Goal: Task Accomplishment & Management: Use online tool/utility

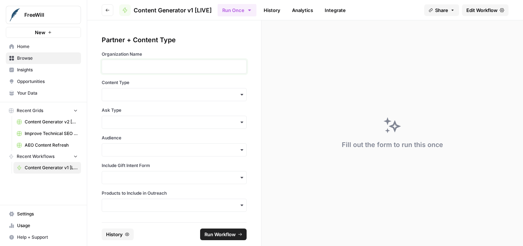
click at [160, 67] on p at bounding box center [174, 66] width 136 height 7
click at [163, 97] on input "Content Type" at bounding box center [174, 94] width 136 height 7
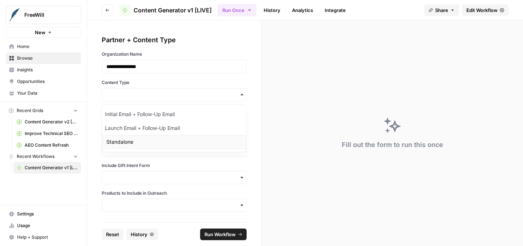
click at [159, 141] on div "Standalone" at bounding box center [174, 142] width 144 height 14
click at [155, 126] on div "button" at bounding box center [174, 122] width 145 height 13
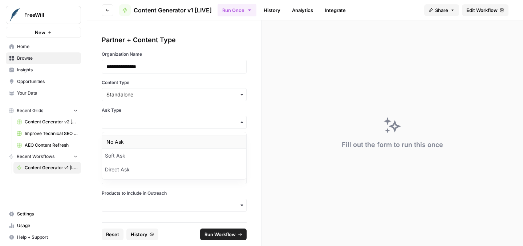
click at [153, 145] on div "No Ask" at bounding box center [174, 142] width 144 height 14
click at [150, 150] on input "Audience" at bounding box center [174, 149] width 136 height 7
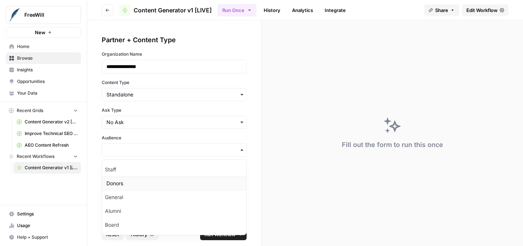
click at [143, 186] on div "Donors" at bounding box center [174, 183] width 144 height 14
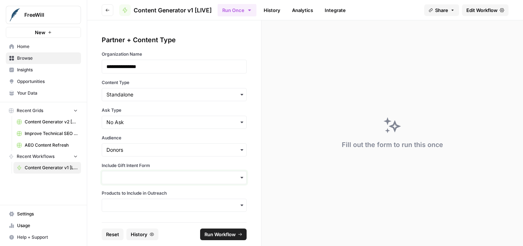
click at [143, 178] on input "Include Gift Intent Form" at bounding box center [174, 177] width 136 height 7
click at [141, 193] on div "Yes" at bounding box center [174, 197] width 144 height 14
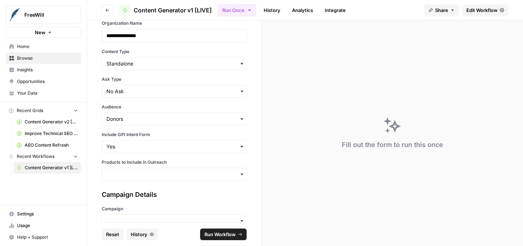
scroll to position [32, 0]
click at [143, 178] on div "button" at bounding box center [174, 173] width 145 height 13
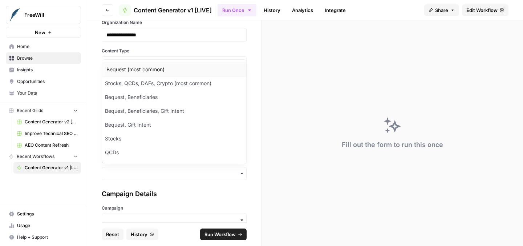
click at [145, 71] on div "Bequest (most common)" at bounding box center [174, 69] width 144 height 14
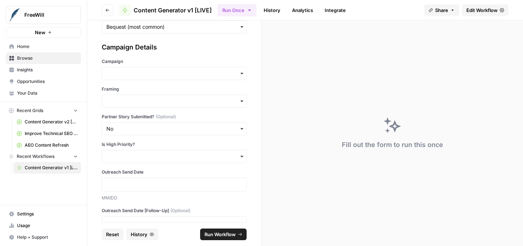
scroll to position [180, 0]
click at [153, 74] on input "Campaign" at bounding box center [174, 71] width 136 height 7
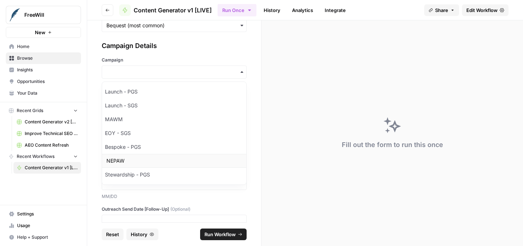
click at [153, 161] on div "NEPAW" at bounding box center [174, 161] width 144 height 14
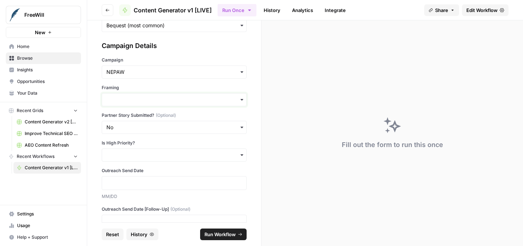
click at [148, 100] on input "Framing" at bounding box center [174, 99] width 136 height 7
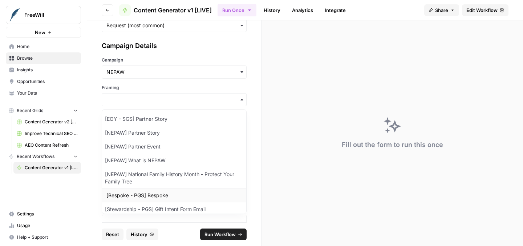
scroll to position [97, 0]
click at [153, 161] on div "[NEPAW] What is NEPAW" at bounding box center [174, 161] width 144 height 14
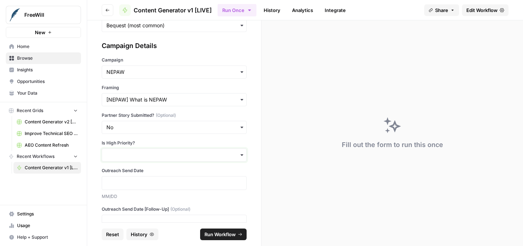
click at [148, 157] on input "Is High Priority?" at bounding box center [174, 154] width 136 height 7
click at [142, 186] on div "No" at bounding box center [174, 188] width 144 height 14
click at [142, 186] on div at bounding box center [174, 183] width 145 height 14
click at [145, 184] on p at bounding box center [174, 182] width 136 height 7
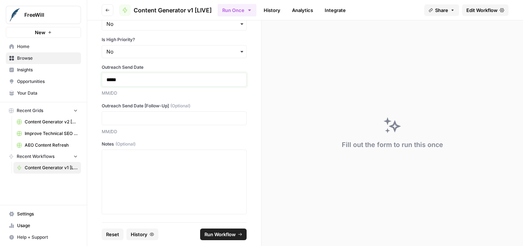
scroll to position [283, 0]
click at [138, 167] on div at bounding box center [174, 181] width 136 height 58
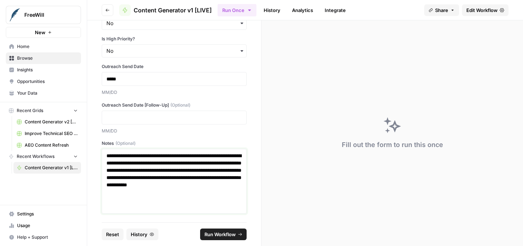
drag, startPoint x: 173, startPoint y: 164, endPoint x: 198, endPoint y: 168, distance: 25.1
click at [198, 168] on p "**********" at bounding box center [174, 174] width 136 height 44
click at [229, 229] on button "Run Workflow" at bounding box center [223, 234] width 47 height 12
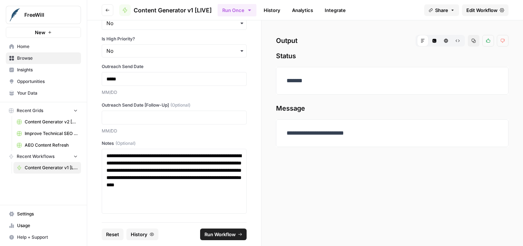
click at [114, 232] on span "Reset" at bounding box center [112, 233] width 13 height 7
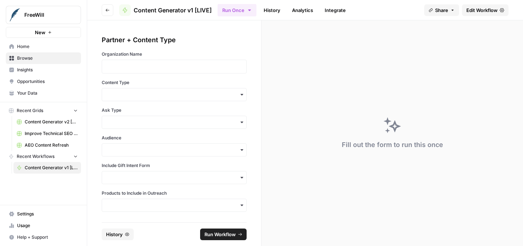
click at [166, 70] on div at bounding box center [174, 67] width 145 height 14
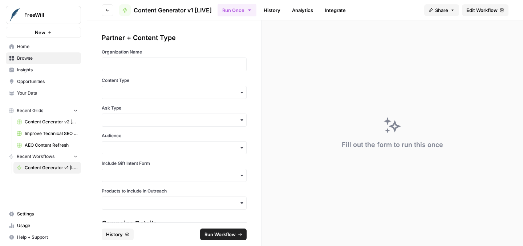
click at [166, 70] on div at bounding box center [174, 64] width 145 height 14
click at [166, 65] on p at bounding box center [174, 64] width 136 height 7
click at [157, 92] on input "Content Type" at bounding box center [174, 92] width 136 height 7
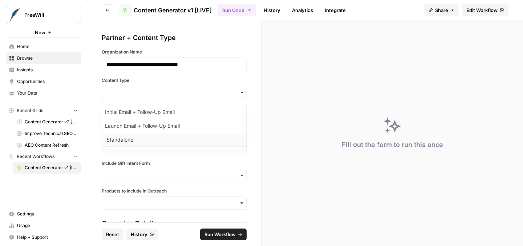
click at [152, 134] on div "Standalone" at bounding box center [174, 140] width 144 height 14
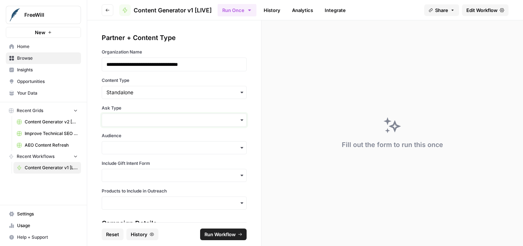
click at [154, 121] on input "Ask Type" at bounding box center [174, 119] width 136 height 7
click at [149, 162] on div "Direct Ask" at bounding box center [174, 167] width 144 height 14
click at [150, 145] on input "Audience" at bounding box center [174, 147] width 136 height 7
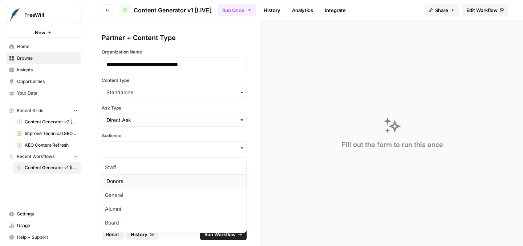
click at [141, 183] on div "Donors" at bounding box center [174, 181] width 144 height 14
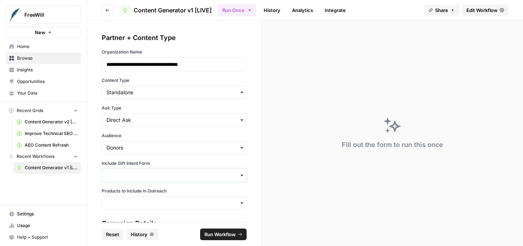
click at [141, 176] on input "Include Gift Intent Form" at bounding box center [174, 175] width 136 height 7
click at [133, 206] on div "No" at bounding box center [174, 209] width 144 height 14
click at [134, 202] on input "Products to Include in Outreach" at bounding box center [174, 202] width 136 height 7
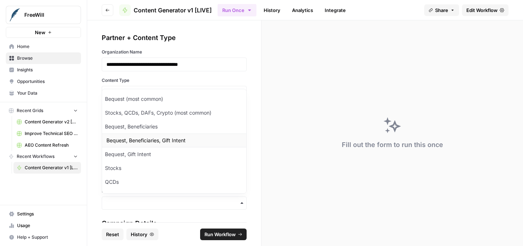
scroll to position [9, 0]
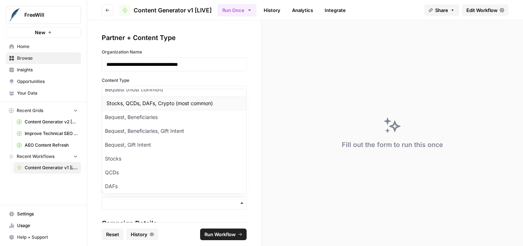
click at [158, 104] on div "Stocks, QCDs, DAFs, Crypto (most common)" at bounding box center [174, 103] width 144 height 14
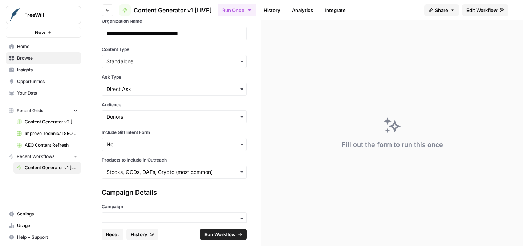
scroll to position [33, 0]
click at [158, 217] on input "Campaign" at bounding box center [174, 217] width 136 height 7
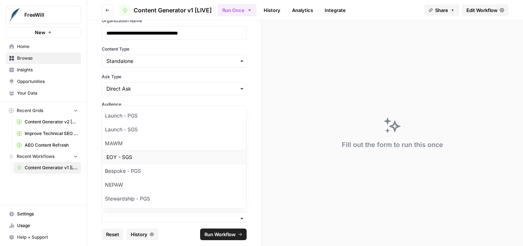
click at [157, 158] on div "EOY - SGS" at bounding box center [174, 157] width 144 height 14
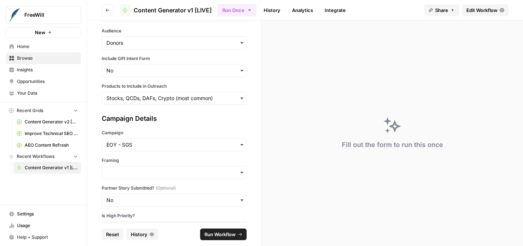
scroll to position [107, 0]
click at [149, 173] on input "Framing" at bounding box center [174, 171] width 136 height 7
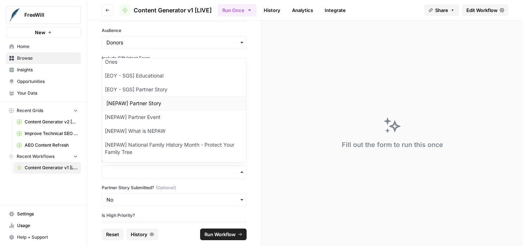
scroll to position [74, 0]
click at [148, 77] on div "[EOY - SGS] Educational" at bounding box center [174, 77] width 144 height 14
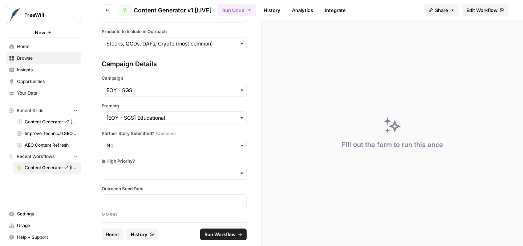
scroll to position [162, 0]
click at [176, 171] on input "Is High Priority?" at bounding box center [174, 172] width 136 height 7
click at [150, 204] on div "No" at bounding box center [174, 206] width 144 height 14
click at [145, 202] on p at bounding box center [174, 200] width 136 height 7
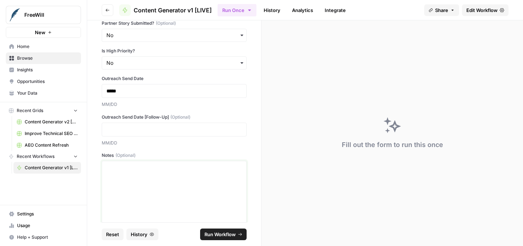
click at [136, 184] on div at bounding box center [174, 193] width 136 height 58
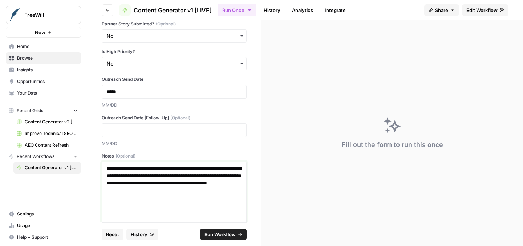
scroll to position [271, 0]
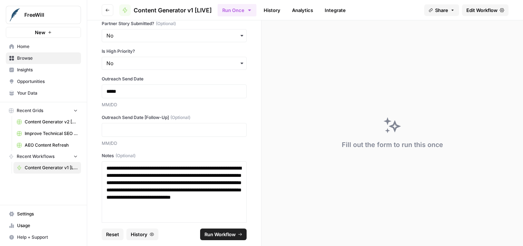
click at [223, 229] on button "Run Workflow" at bounding box center [223, 234] width 47 height 12
